Goal: Task Accomplishment & Management: Manage account settings

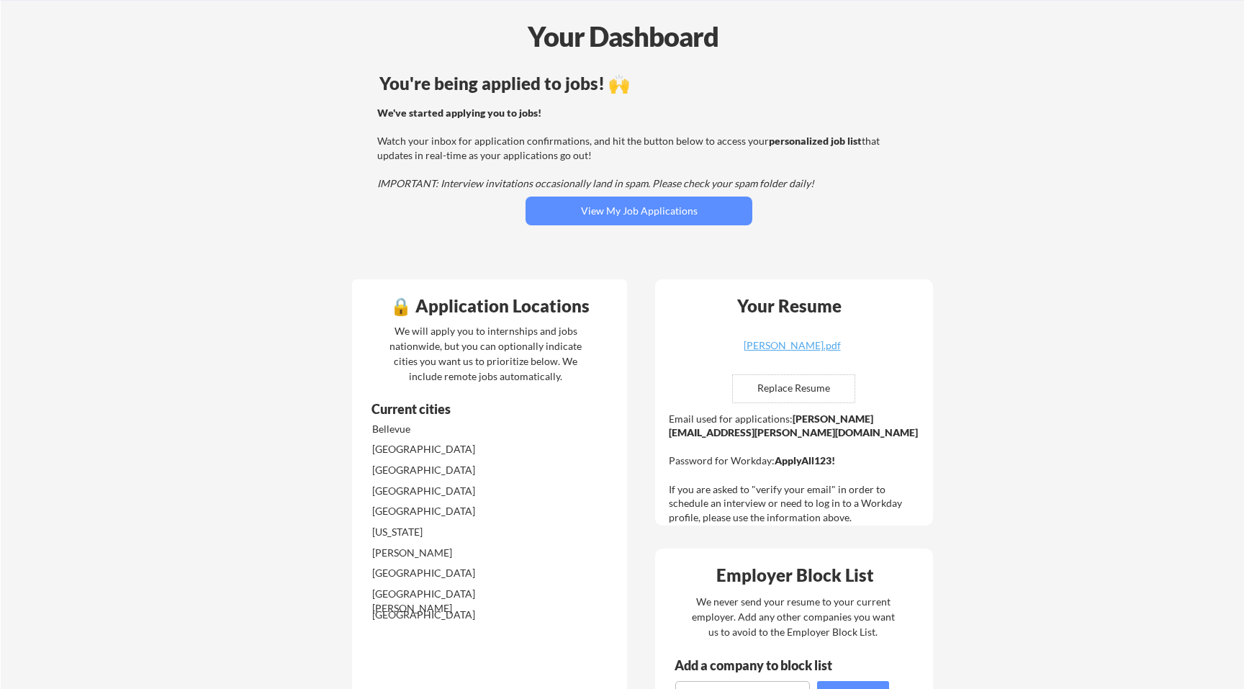
scroll to position [58, 0]
click at [747, 342] on div "Michael_Wong_Resume.pdf" at bounding box center [791, 345] width 171 height 10
click at [684, 280] on div "Your Resume Michael_Wong_Resume.pdf Replace Resume ✅ Replaced! Email used for a…" at bounding box center [794, 402] width 278 height 246
click at [672, 212] on button "View My Job Applications" at bounding box center [638, 210] width 227 height 29
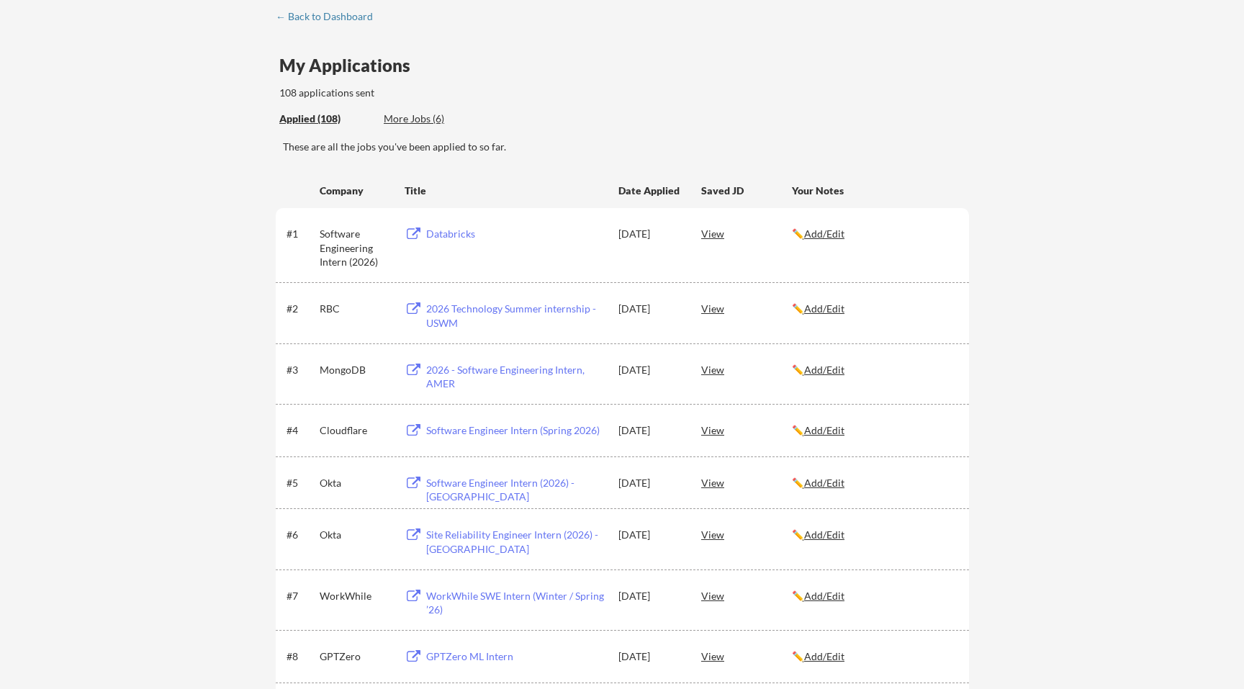
scroll to position [76, 0]
click at [827, 374] on div "✏️ Add/Edit" at bounding box center [874, 368] width 164 height 14
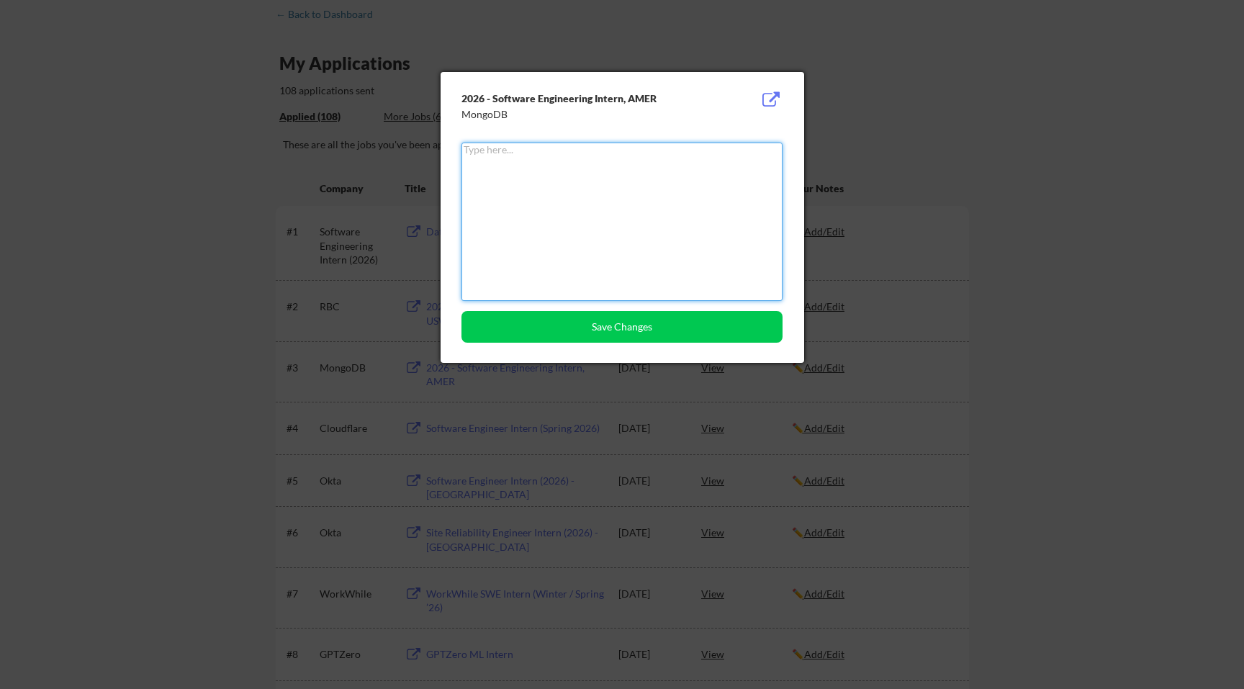
click at [836, 148] on div at bounding box center [622, 344] width 1244 height 689
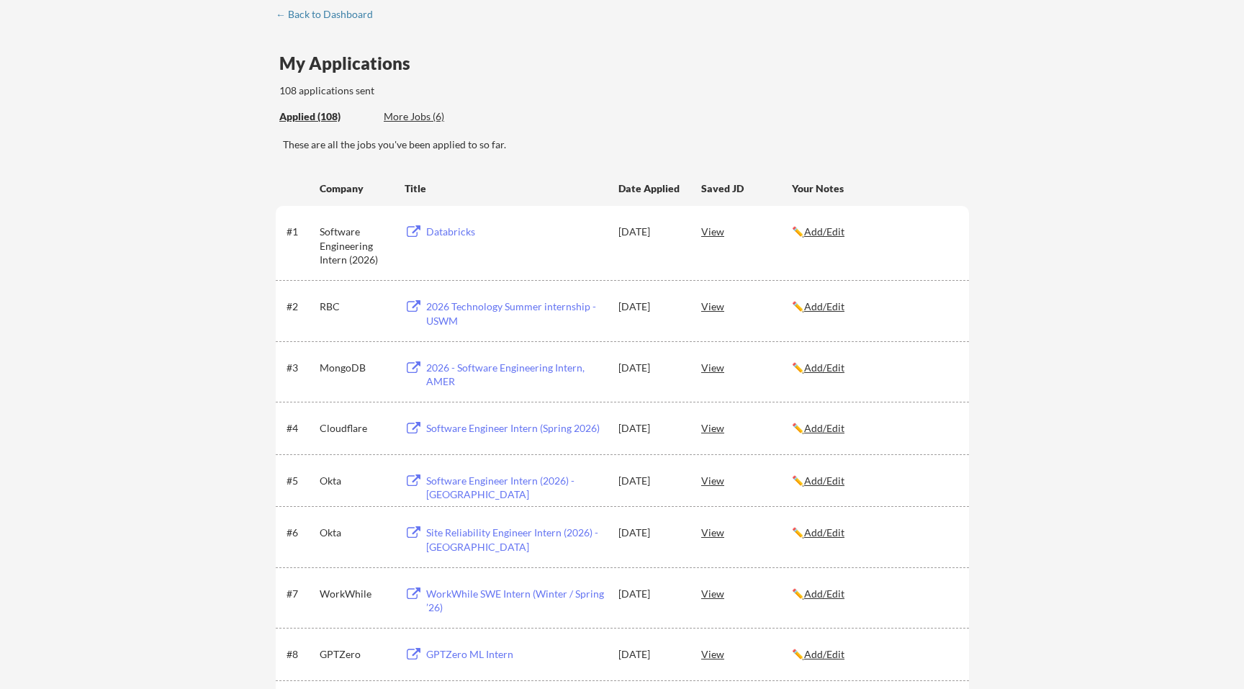
click at [836, 148] on div "These are all the jobs you've been applied to so far." at bounding box center [626, 144] width 686 height 14
